Goal: Ask a question

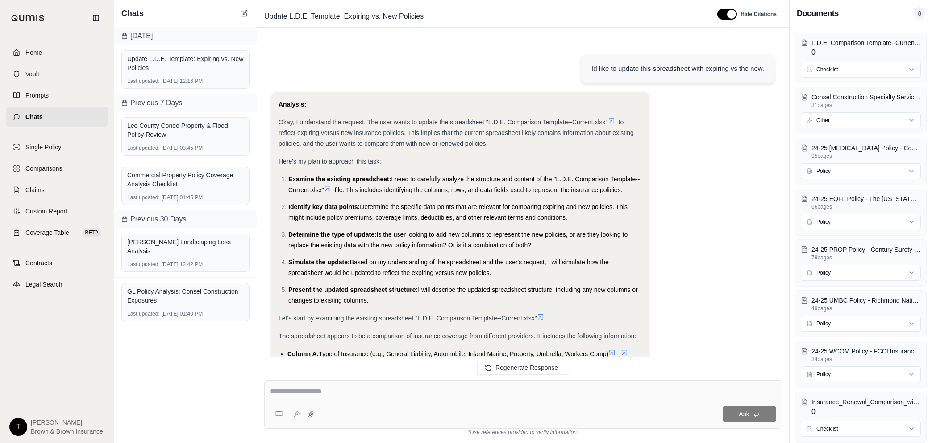
scroll to position [18524, 0]
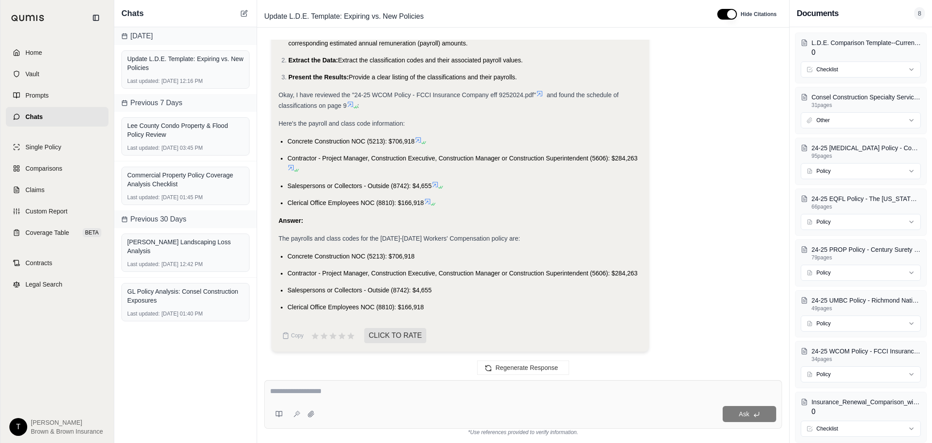
click at [372, 397] on textarea at bounding box center [523, 391] width 506 height 11
type textarea "*"
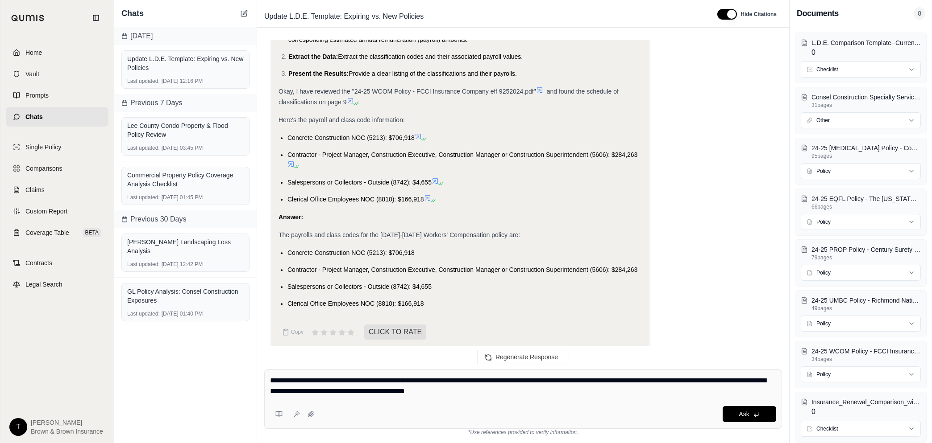
type textarea "**********"
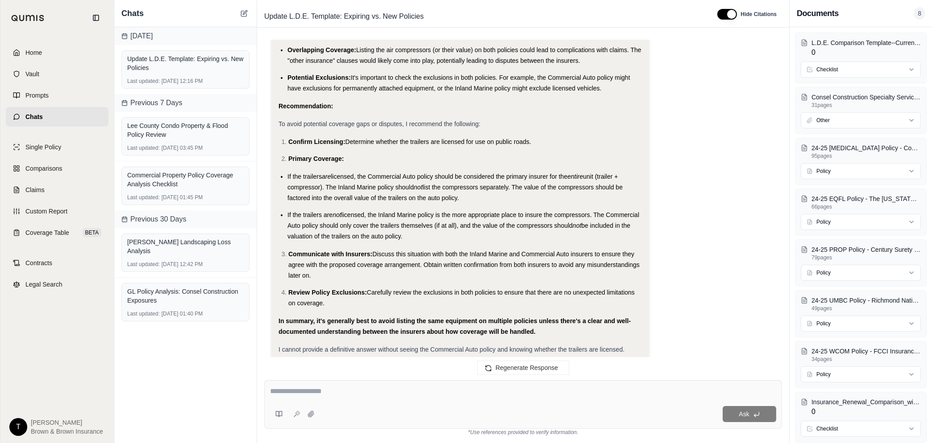
scroll to position [19777, 0]
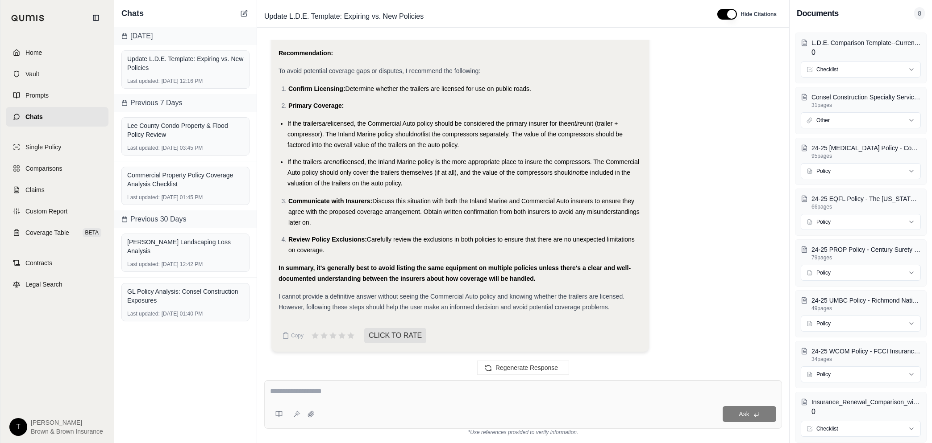
click at [335, 393] on textarea at bounding box center [523, 391] width 506 height 11
type textarea "**********"
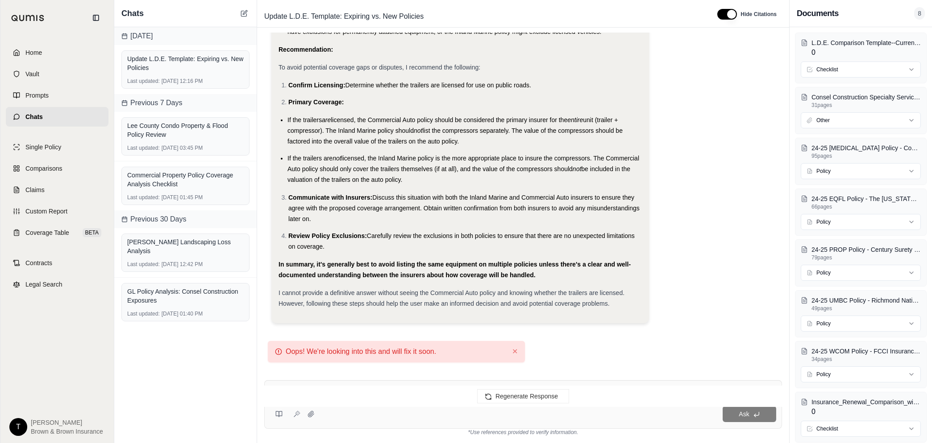
scroll to position [29, 0]
click at [518, 348] on div "Oops! We're looking into this and will fix it soon. ✕" at bounding box center [396, 351] width 257 height 21
drag, startPoint x: 400, startPoint y: 409, endPoint x: 397, endPoint y: 403, distance: 6.4
click at [398, 408] on div "Ask" at bounding box center [547, 414] width 458 height 16
click at [399, 393] on div "Regenerate Response" at bounding box center [523, 396] width 532 height 21
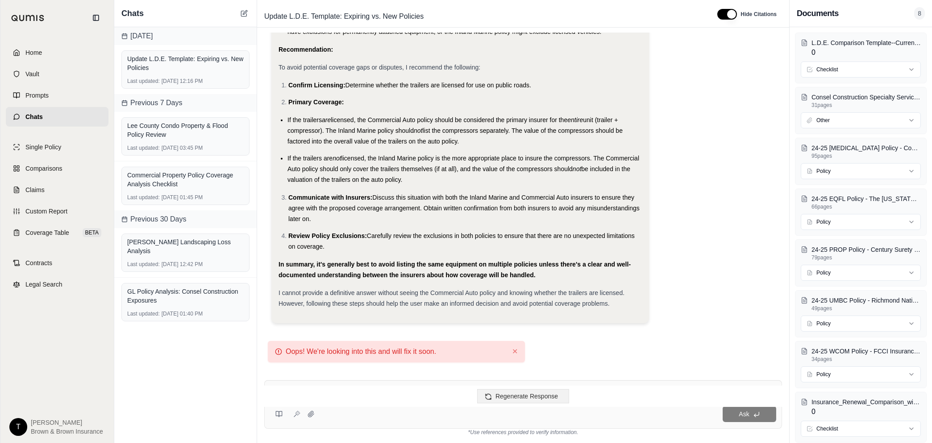
click at [531, 398] on span "Regenerate Response" at bounding box center [526, 396] width 62 height 7
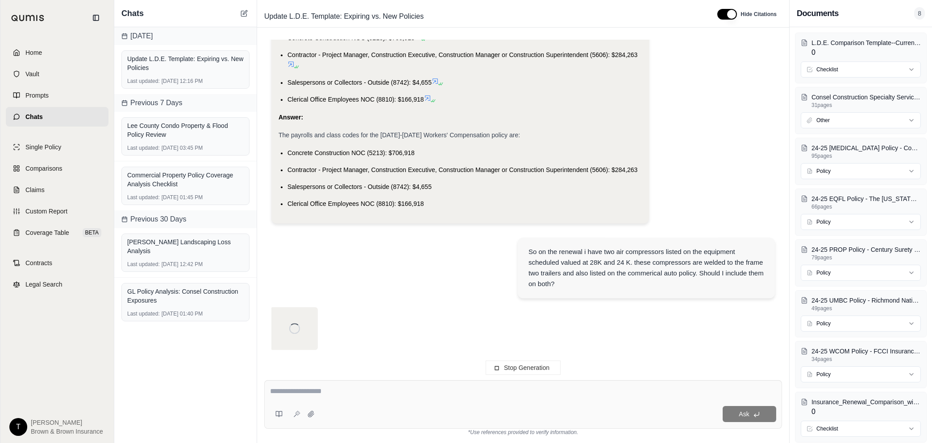
scroll to position [0, 0]
click at [326, 393] on textarea at bounding box center [523, 391] width 506 height 11
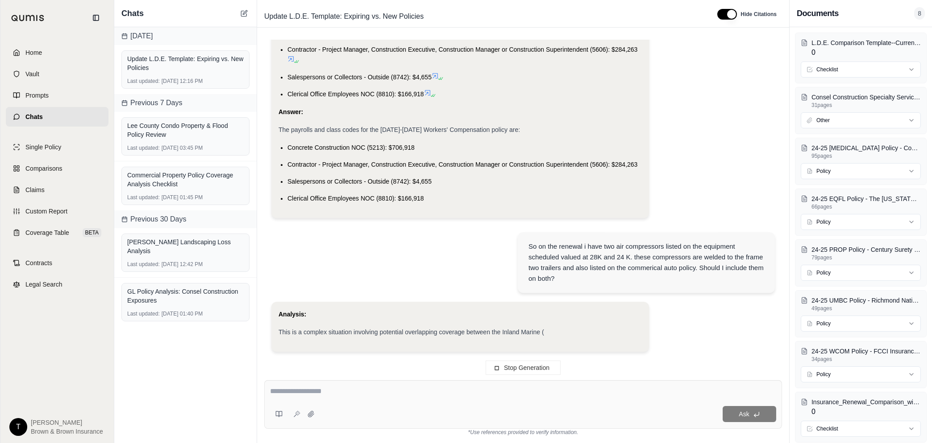
click at [523, 364] on button "Stop Generation" at bounding box center [522, 368] width 75 height 14
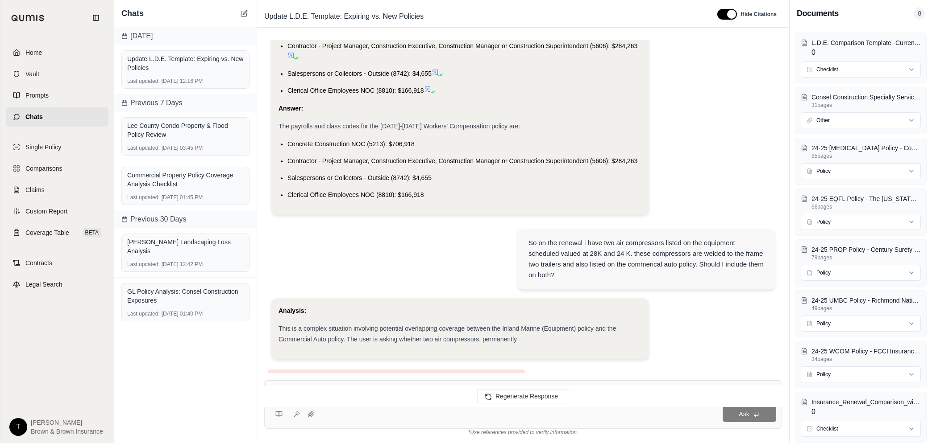
scroll to position [29, 0]
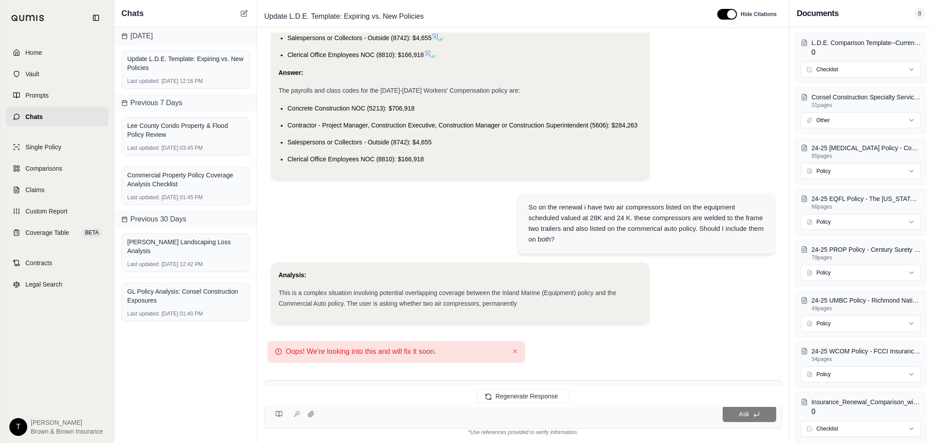
click at [328, 392] on div "Regenerate Response" at bounding box center [523, 396] width 532 height 21
click at [510, 397] on span "Regenerate Response" at bounding box center [526, 396] width 62 height 7
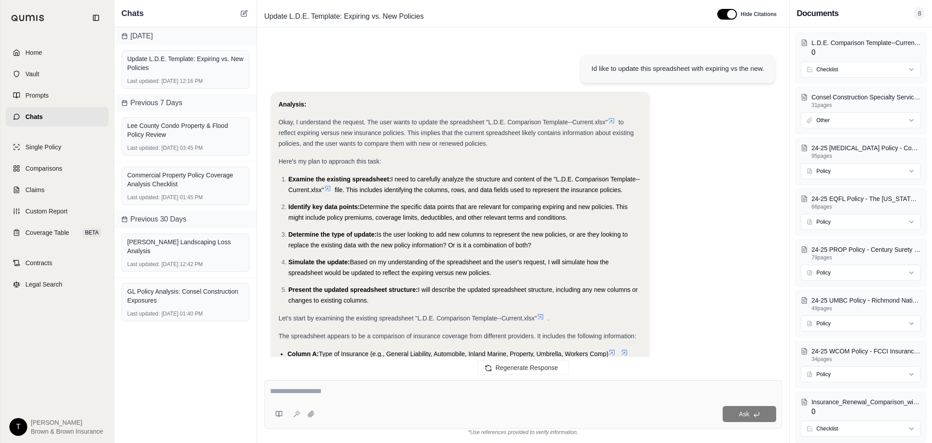
scroll to position [19777, 0]
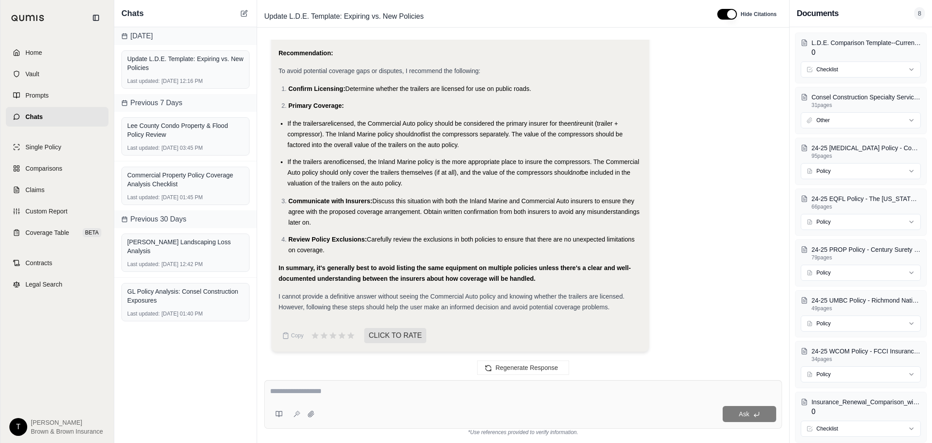
click at [344, 391] on textarea at bounding box center [523, 391] width 506 height 11
type textarea "**********"
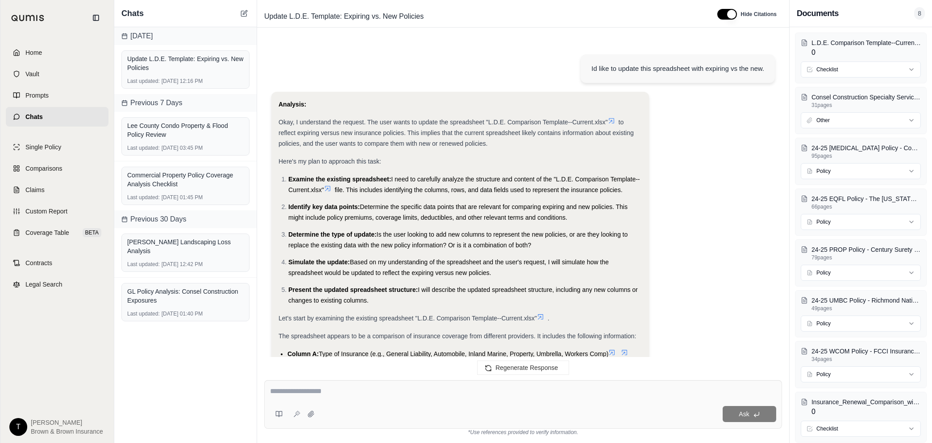
scroll to position [20112, 0]
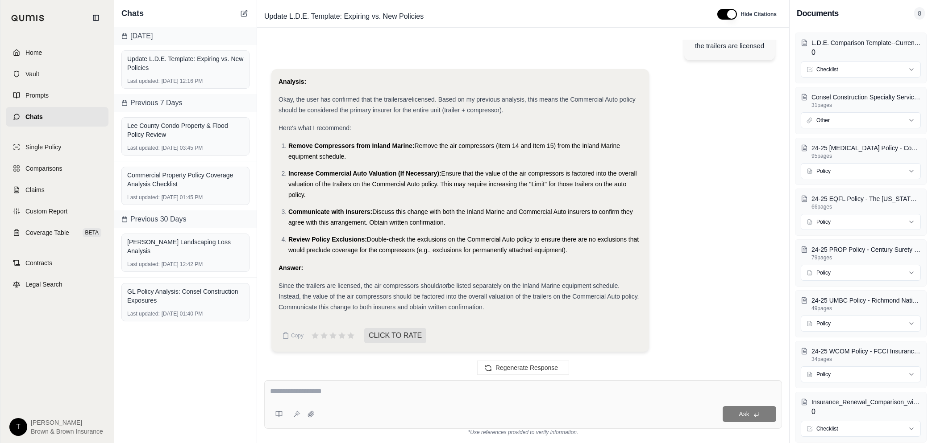
click at [309, 394] on textarea at bounding box center [523, 391] width 506 height 11
